Goal: Task Accomplishment & Management: Manage account settings

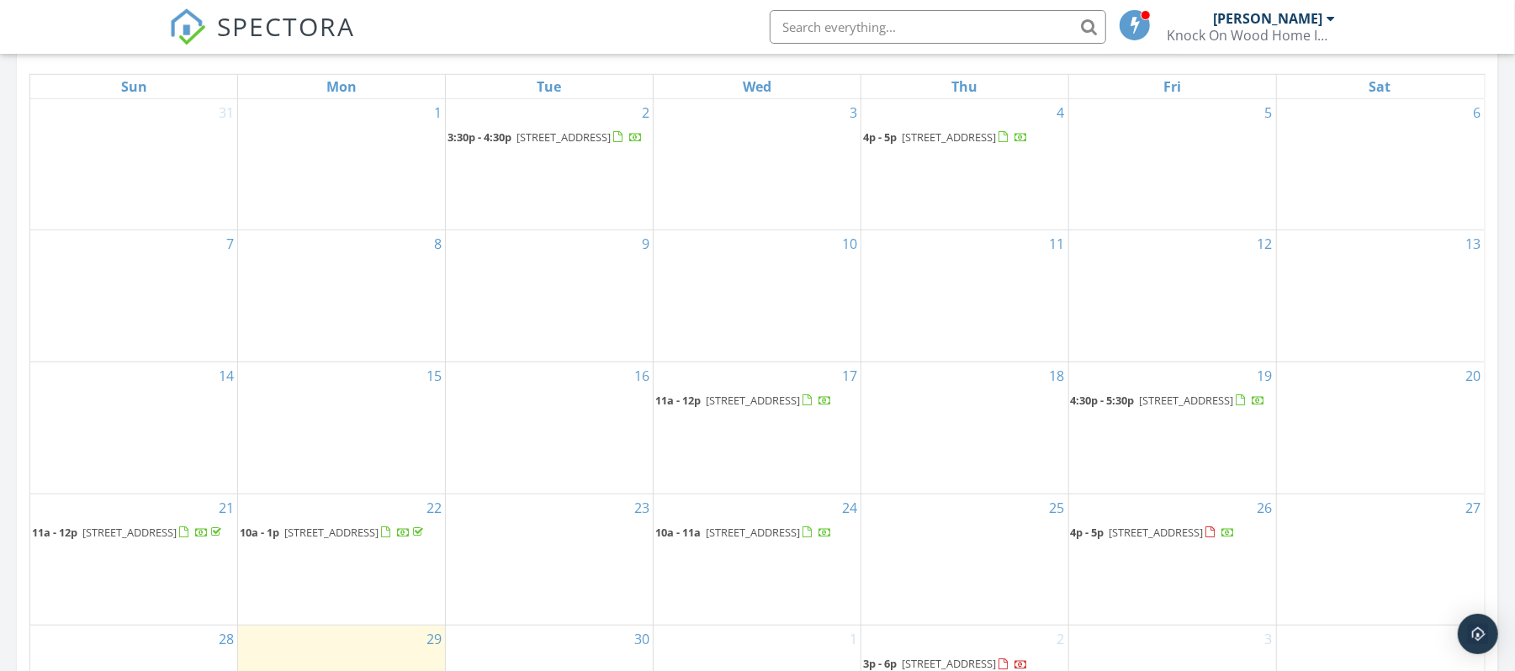
scroll to position [897, 0]
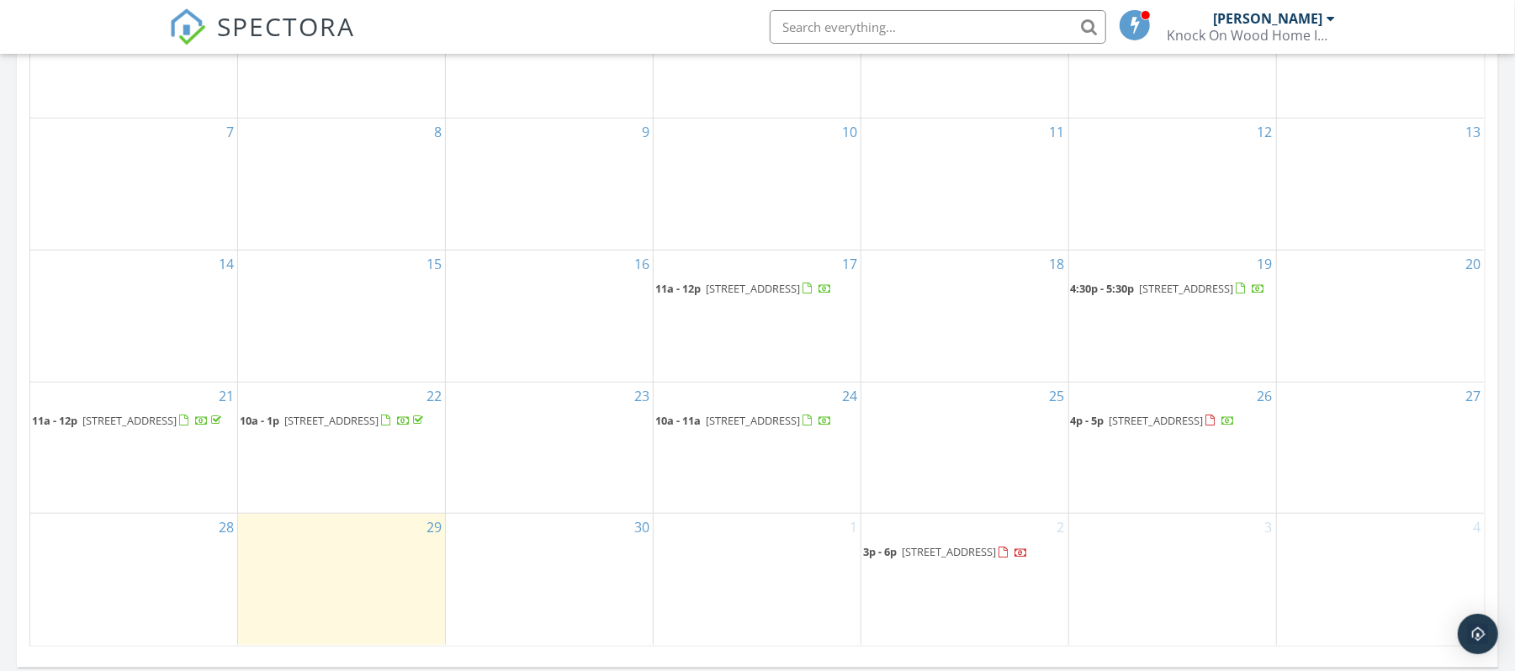
click at [750, 287] on span "11a - 12p 768 Bergen St, Newark 07108" at bounding box center [743, 289] width 177 height 17
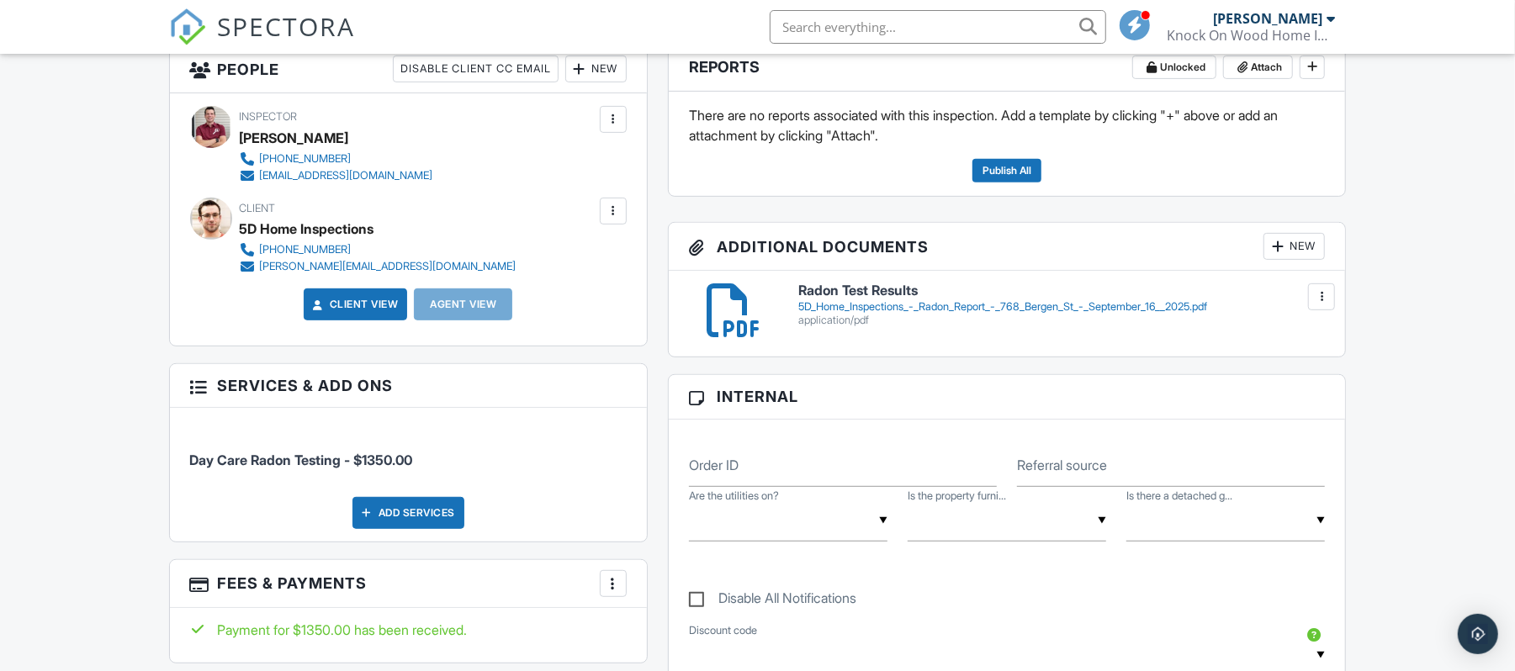
click at [202, 24] on img at bounding box center [187, 26] width 37 height 37
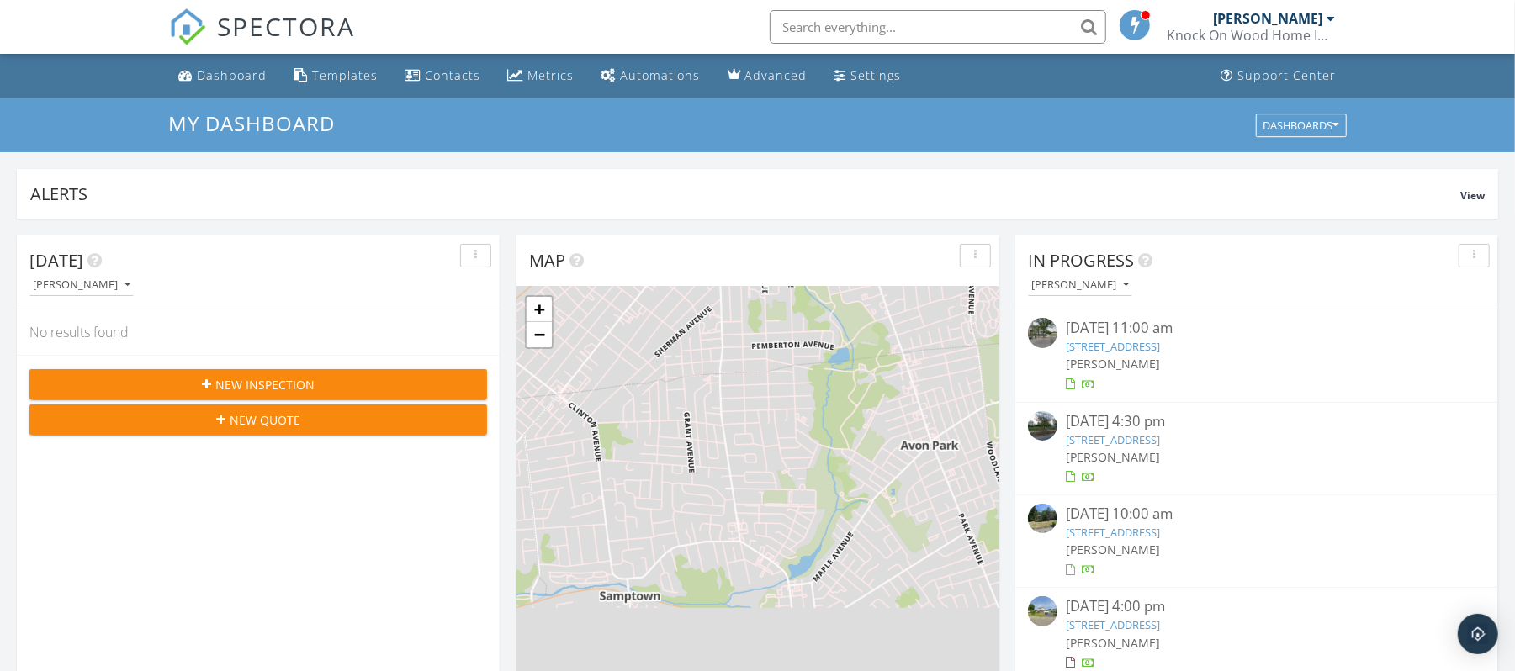
scroll to position [1566, 1550]
